Goal: Task Accomplishment & Management: Manage account settings

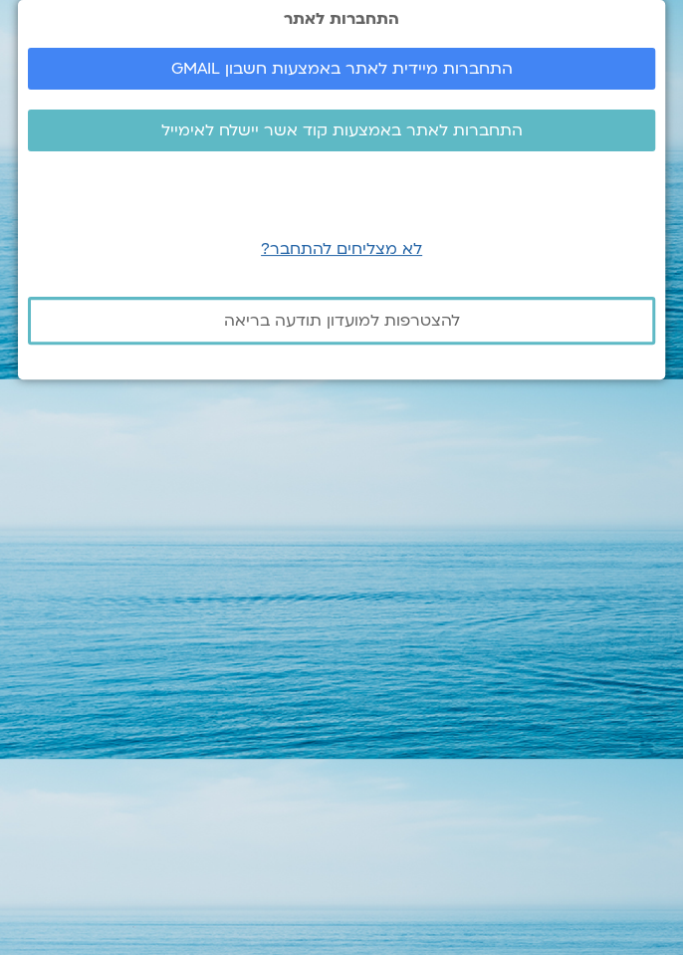
click at [677, 379] on html "התחברות לאתר התחברות מיידית לאתר באמצעות חשבון GMAIL התחברות לאתר באמצעות קוד א…" at bounding box center [341, 189] width 683 height 379
click at [429, 75] on span "התחברות מיידית לאתר באמצעות חשבון GMAIL" at bounding box center [342, 69] width 342 height 18
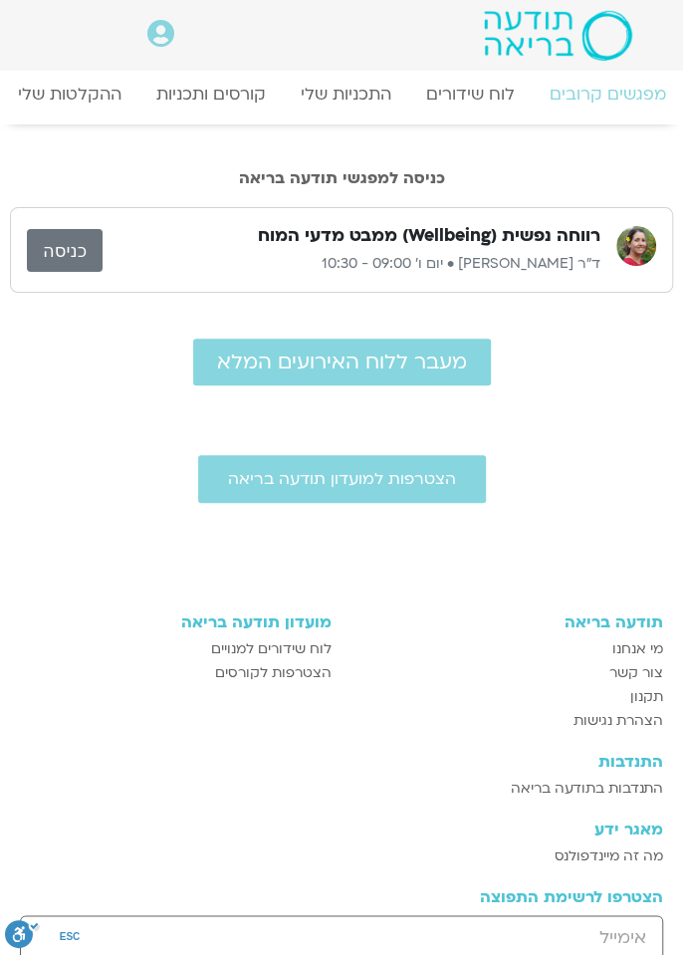
click at [1, 663] on div "הצטרפות למועדון תודעה בריאה תודעה בריאה מי אנחנו [PERSON_NAME] קשר תקנון הצהרת …" at bounding box center [341, 940] width 683 height 991
click at [73, 263] on link "כניסה" at bounding box center [65, 250] width 76 height 43
